Goal: Task Accomplishment & Management: Use online tool/utility

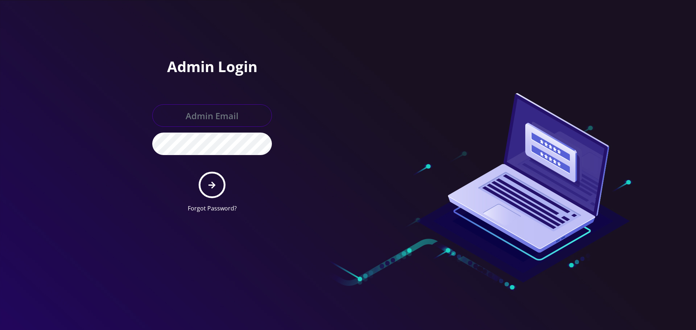
click at [213, 116] on input "text" at bounding box center [212, 115] width 120 height 22
type input "khushi@teltik.com"
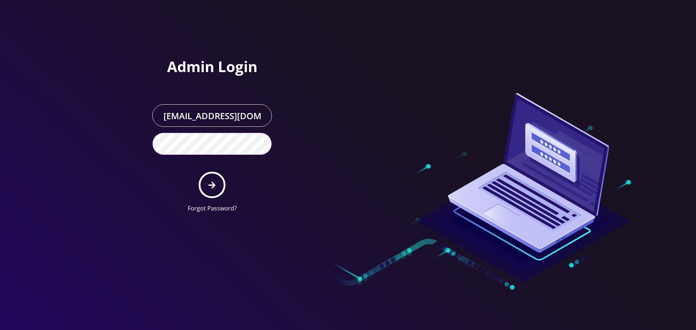
click at [199, 172] on button "submit" at bounding box center [212, 185] width 26 height 26
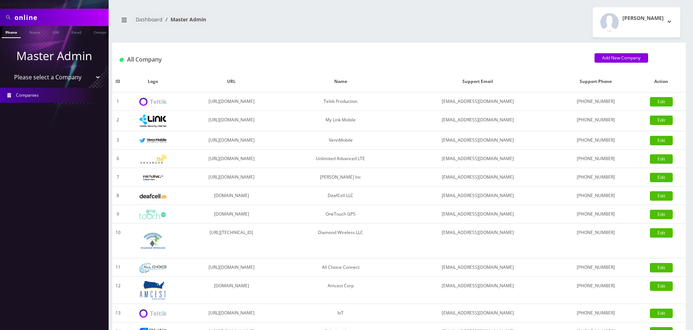
click at [36, 17] on input "online" at bounding box center [60, 18] width 92 height 14
click at [36, 16] on input "online" at bounding box center [60, 18] width 92 height 14
click at [44, 79] on select "Please select a Company Teltik Production My Link Mobile VennMobile Unlimited A…" at bounding box center [54, 77] width 92 height 14
click at [8, 70] on select "Please select a Company Teltik Production My Link Mobile VennMobile Unlimited A…" at bounding box center [54, 77] width 92 height 14
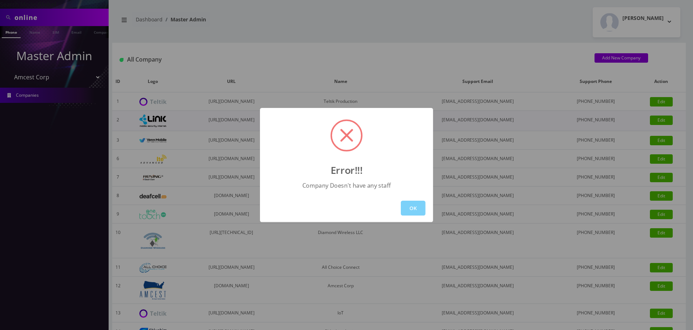
click at [136, 104] on div "Error!!! Company Doesn't have any staff OK" at bounding box center [346, 165] width 693 height 330
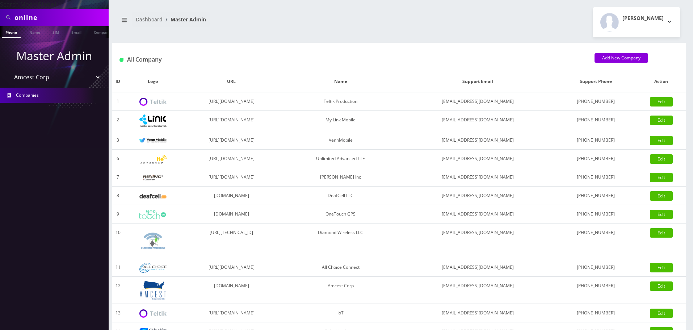
click at [47, 80] on select "Please select a Company Teltik Production My Link Mobile VennMobile Unlimited A…" at bounding box center [54, 77] width 92 height 14
select select "13"
click at [8, 70] on select "Please select a Company Teltik Production My Link Mobile VennMobile Unlimited A…" at bounding box center [54, 77] width 92 height 14
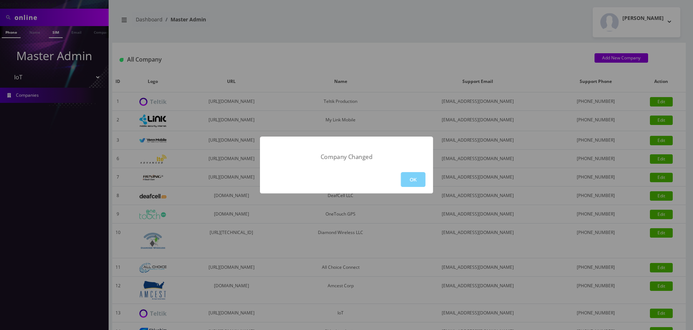
click at [49, 29] on div "Company Changed OK" at bounding box center [346, 165] width 693 height 330
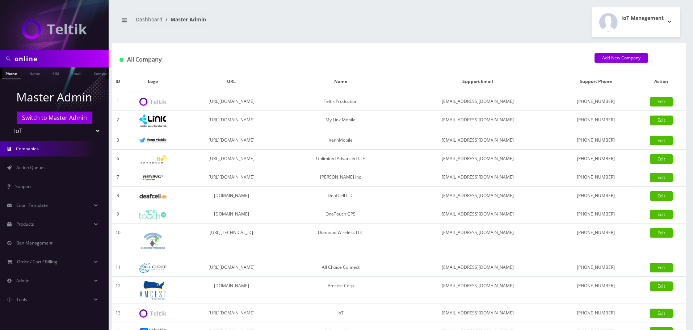
click at [25, 61] on input "online" at bounding box center [60, 59] width 92 height 14
type input "shamilov"
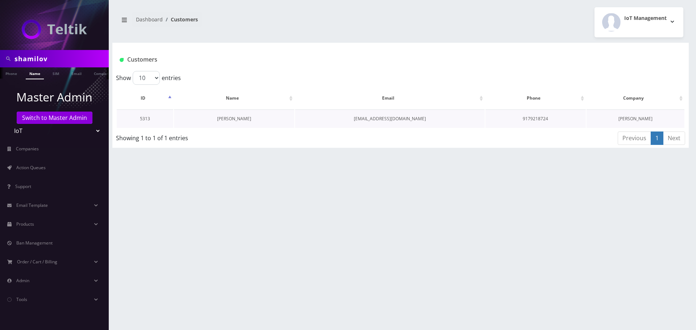
click at [242, 118] on link "Victor Shamilov" at bounding box center [234, 119] width 34 height 6
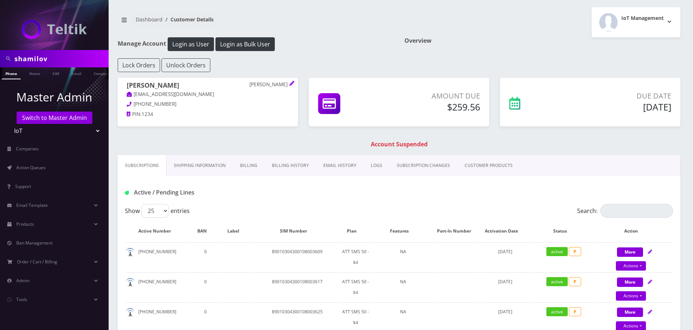
click at [324, 166] on link "EMAIL HISTORY" at bounding box center [339, 165] width 47 height 21
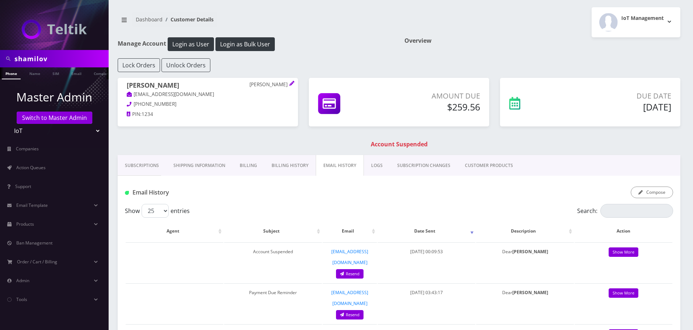
click at [301, 164] on link "Billing History" at bounding box center [289, 165] width 51 height 21
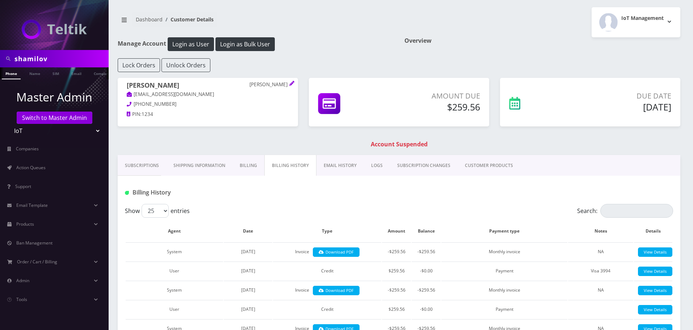
click at [51, 54] on input "shamilov" at bounding box center [60, 59] width 92 height 14
paste input "Insta Tickets"
type input "Insta Tickets"
click at [93, 73] on link "Company" at bounding box center [102, 73] width 24 height 12
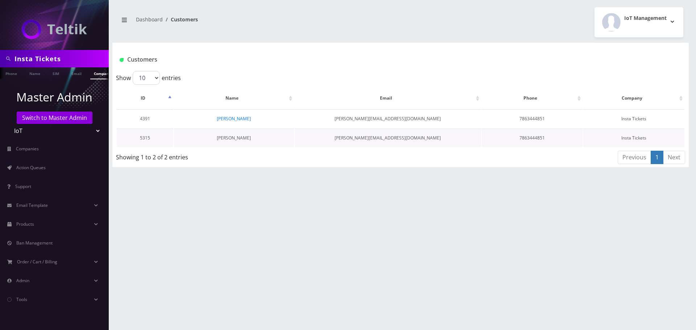
click at [237, 136] on link "[PERSON_NAME]" at bounding box center [234, 138] width 34 height 6
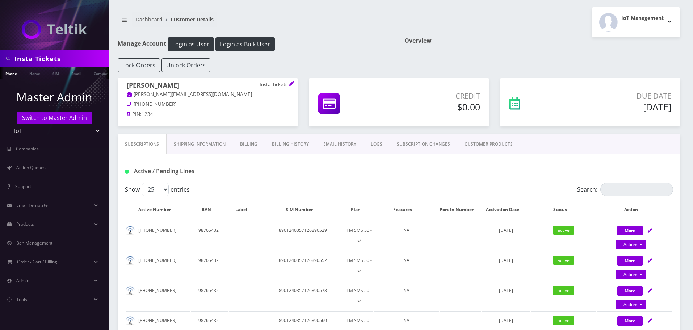
click at [322, 148] on link "EMAIL HISTORY" at bounding box center [339, 144] width 47 height 21
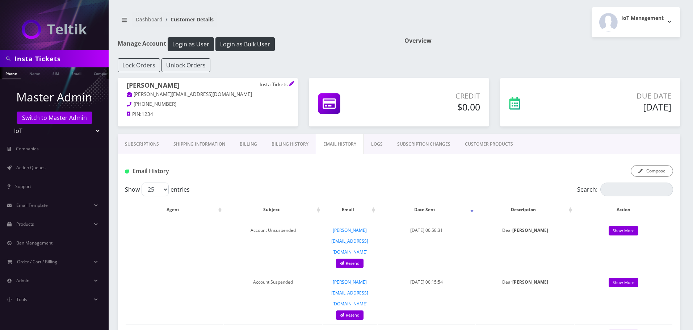
click at [292, 143] on link "Billing History" at bounding box center [289, 144] width 51 height 21
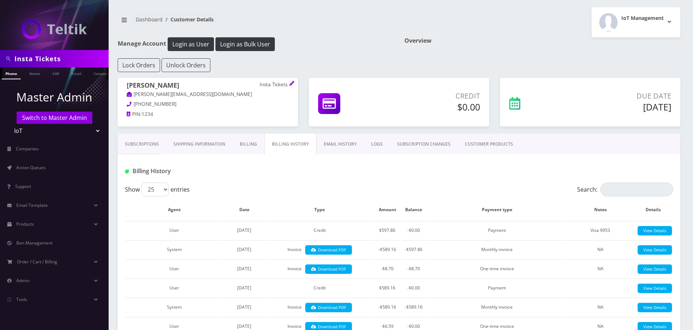
click at [64, 64] on input "Insta Tickets" at bounding box center [60, 59] width 92 height 14
paste input "Deal Guys LLC"
type input "Deal Guys LLC"
click at [94, 75] on link "Company" at bounding box center [102, 73] width 24 height 12
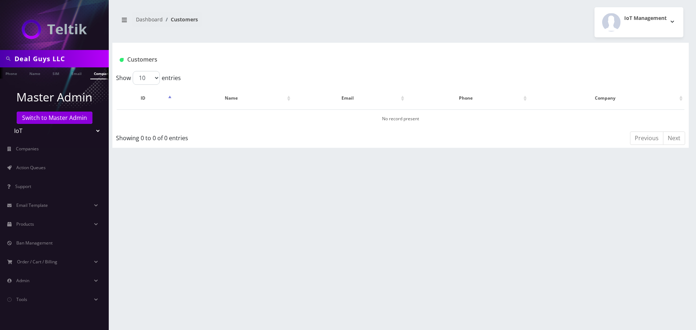
click at [55, 57] on input "Deal Guys LLC" at bounding box center [60, 59] width 92 height 14
click at [63, 61] on input "Deal Guys" at bounding box center [60, 59] width 92 height 14
type input "Deal Guys"
click at [30, 73] on link "Name" at bounding box center [35, 73] width 18 height 12
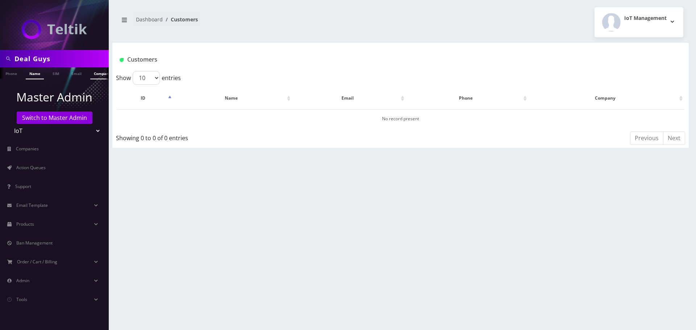
click at [92, 74] on link "Company" at bounding box center [102, 73] width 24 height 12
click at [62, 60] on input "Deal Guys" at bounding box center [60, 59] width 92 height 14
paste input "TicketKing"
type input "TicketKings"
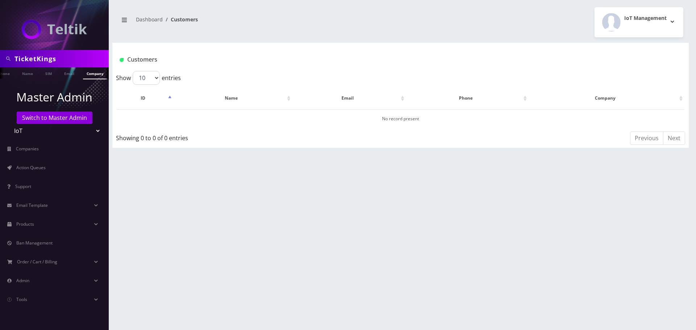
click at [94, 72] on link "Company" at bounding box center [95, 73] width 24 height 12
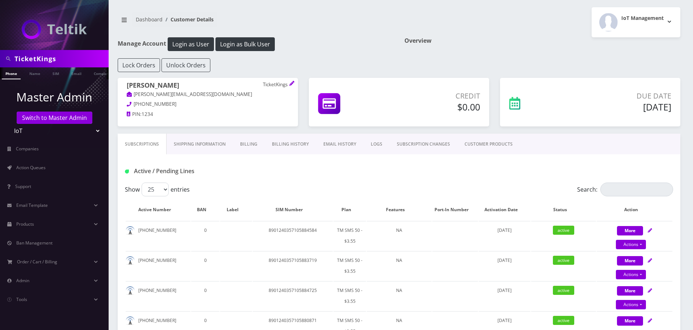
click at [69, 62] on input "TicketKings" at bounding box center [60, 59] width 92 height 14
paste input "Y&S Ticket"
type input "Y&S Tickets"
click at [95, 69] on link "Company" at bounding box center [102, 73] width 24 height 12
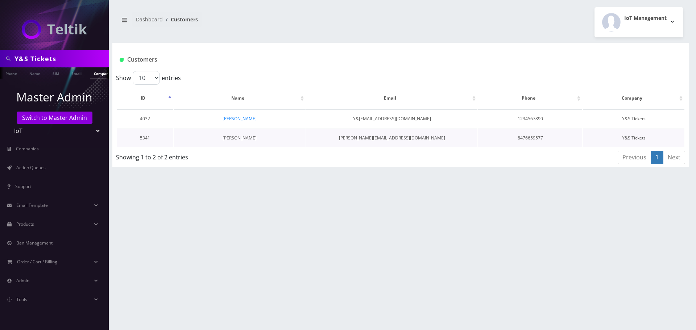
click at [230, 136] on link "[PERSON_NAME]" at bounding box center [239, 138] width 34 height 6
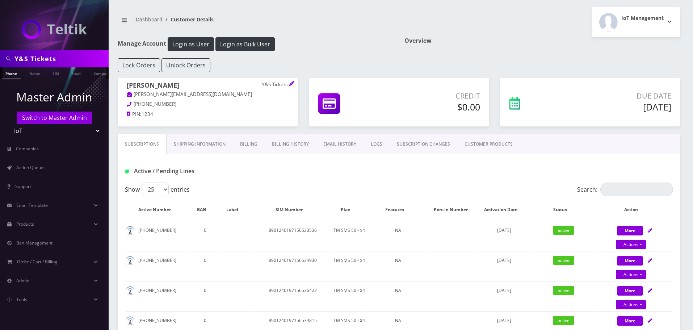
click at [72, 57] on input "Y&S Tickets" at bounding box center [60, 59] width 92 height 14
paste input "Advanced logistic"
type input "Advanced logistics"
click at [101, 73] on ul at bounding box center [104, 73] width 7 height 13
click at [84, 74] on link "Customer" at bounding box center [94, 73] width 25 height 12
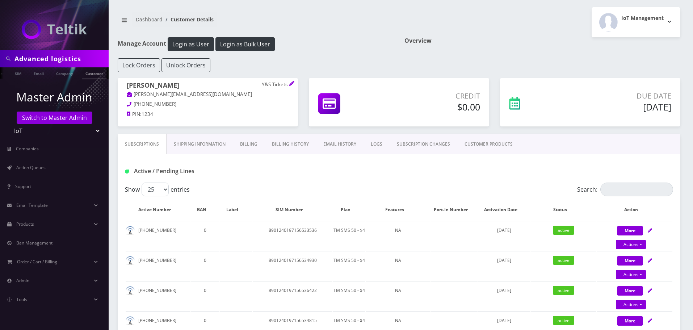
scroll to position [0, 40]
click at [59, 72] on link "Company" at bounding box center [65, 73] width 24 height 12
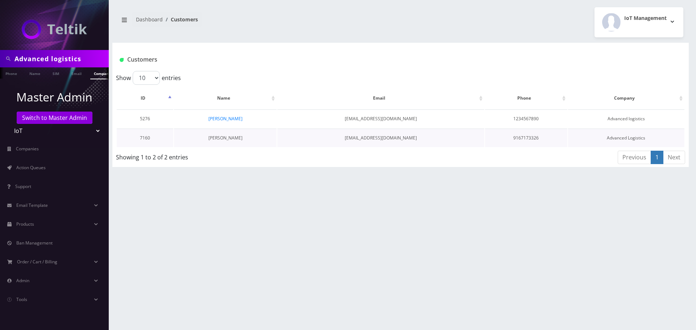
click at [227, 138] on link "[PERSON_NAME]" at bounding box center [225, 138] width 34 height 6
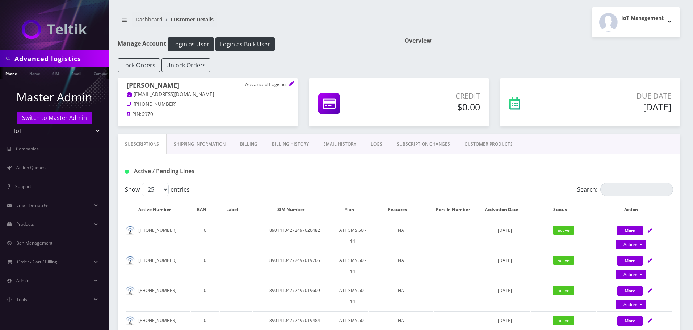
click at [75, 56] on input "Advanced logistics" at bounding box center [60, 59] width 92 height 14
paste input "[PERSON_NAME] & Company Inc"
type input "[PERSON_NAME] & Company Inc"
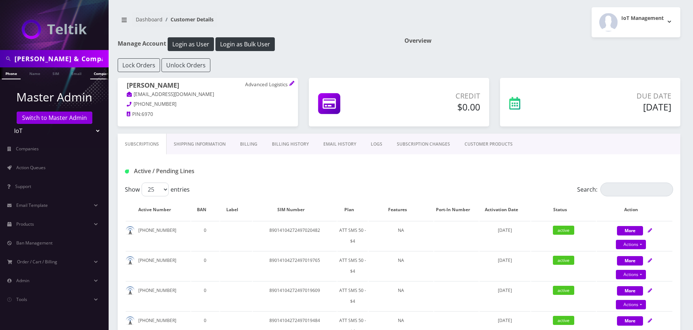
click at [94, 72] on link "Company" at bounding box center [102, 73] width 24 height 12
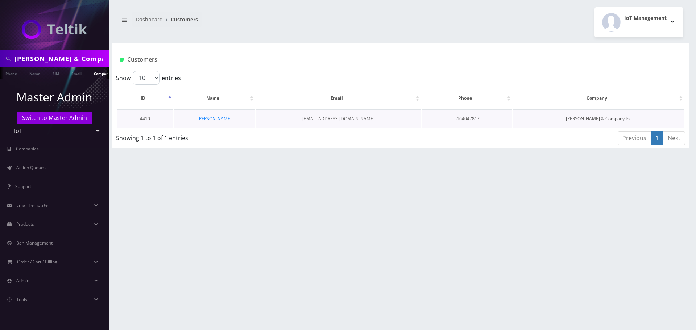
scroll to position [0, 4]
click at [205, 117] on link "[PERSON_NAME]" at bounding box center [214, 119] width 34 height 6
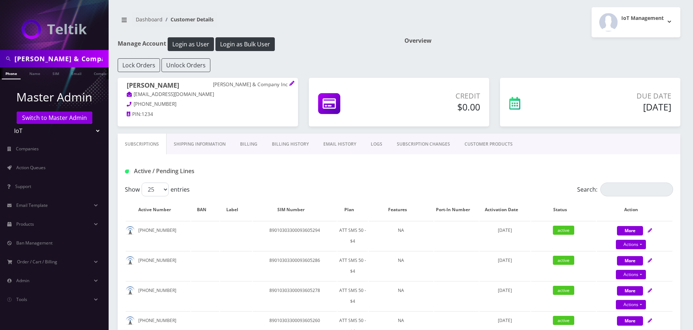
click at [53, 62] on input "[PERSON_NAME] & Company Inc" at bounding box center [60, 59] width 92 height 14
paste input "Ticketopia"
type input "Ticketopia"
click at [101, 72] on ul at bounding box center [104, 73] width 7 height 13
click at [86, 74] on ul "Phone Name SIM Email Company Customer" at bounding box center [54, 73] width 109 height 12
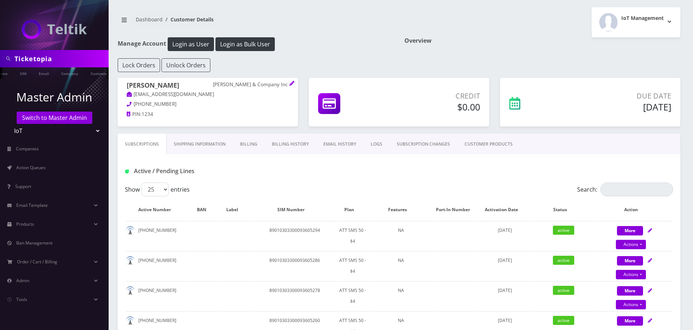
scroll to position [0, 33]
click at [73, 76] on link "Company" at bounding box center [70, 73] width 24 height 12
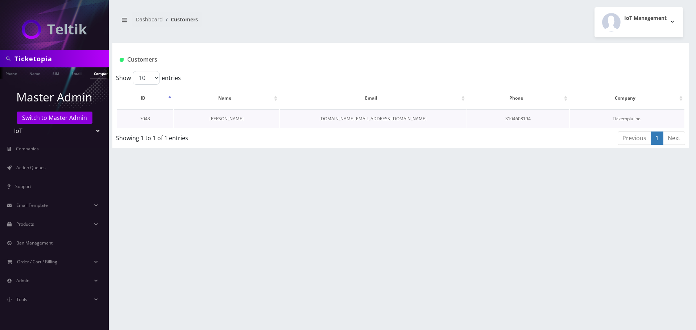
click at [235, 118] on link "[PERSON_NAME]" at bounding box center [226, 119] width 34 height 6
click at [213, 119] on link "[PERSON_NAME]" at bounding box center [216, 119] width 34 height 6
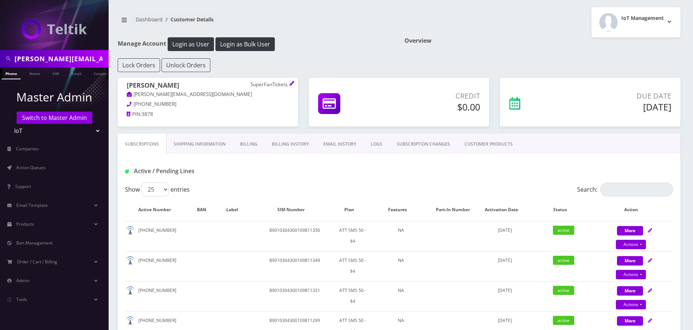
click at [60, 58] on input "eddie@superfantickets.com" at bounding box center [60, 59] width 92 height 14
paste input "scott@gnarlyview"
type input "scott@gnarlyview.com"
click at [78, 73] on link "Email" at bounding box center [76, 73] width 17 height 12
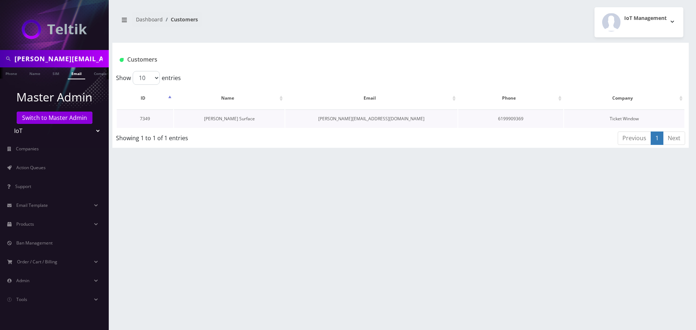
click at [220, 119] on link "Scott Surface" at bounding box center [229, 119] width 51 height 6
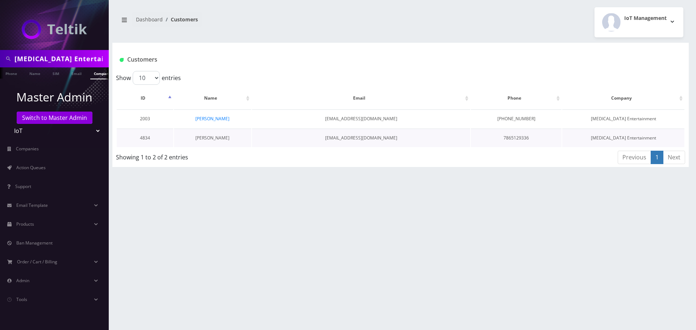
click at [214, 135] on link "[PERSON_NAME]" at bounding box center [212, 138] width 34 height 6
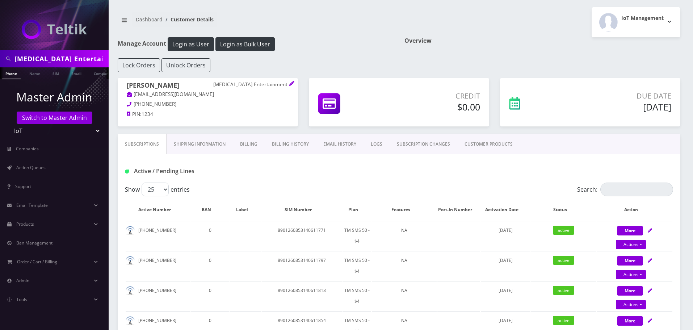
click at [86, 60] on input "HMS Entertainment" at bounding box center [60, 59] width 92 height 14
paste input "[EMAIL_ADDRESS][DOMAIN_NAME]"
type input "daveanalytix@gmail.com"
click at [73, 69] on link "Email" at bounding box center [76, 73] width 17 height 12
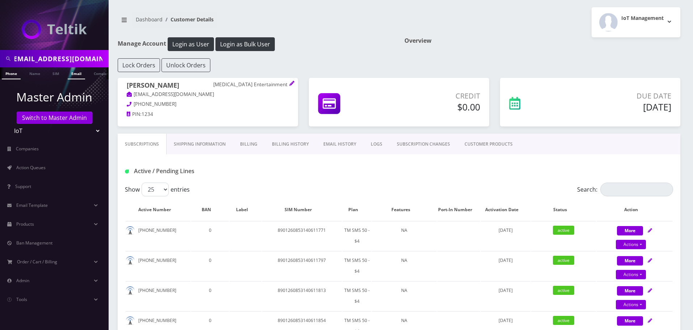
scroll to position [0, 0]
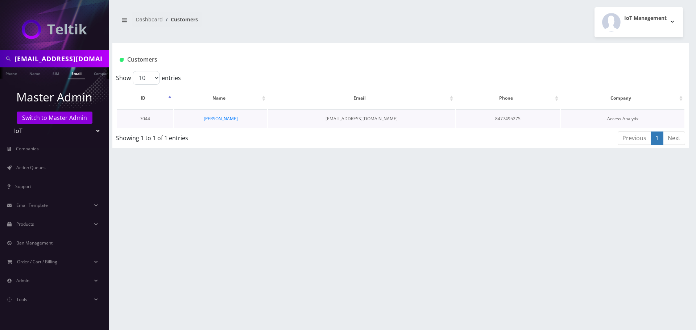
click at [235, 110] on td "[PERSON_NAME]" at bounding box center [220, 118] width 93 height 18
click at [225, 120] on link "[PERSON_NAME]" at bounding box center [221, 119] width 34 height 6
click at [228, 120] on link "[PERSON_NAME]" at bounding box center [228, 119] width 34 height 6
